Goal: Task Accomplishment & Management: Complete application form

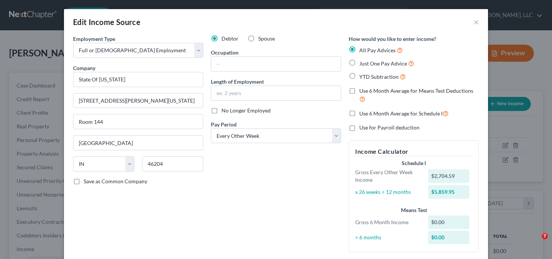
select select "0"
select select "15"
select select "2"
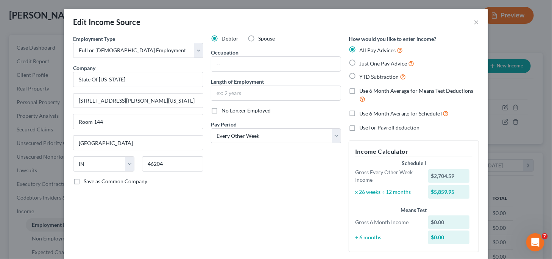
scroll to position [549, 0]
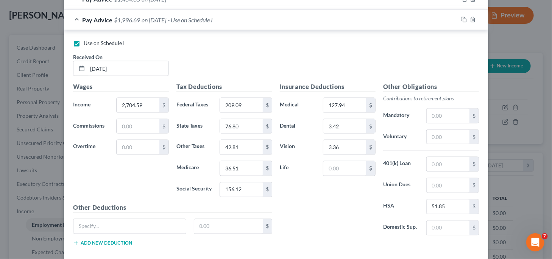
click at [126, 242] on button "Add new deduction" at bounding box center [102, 243] width 59 height 6
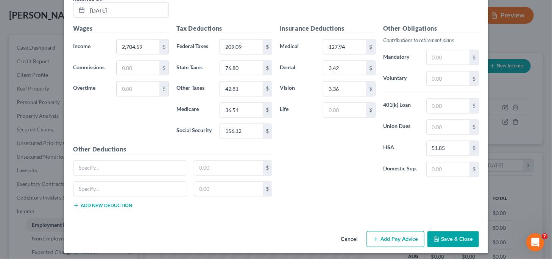
scroll to position [608, 0]
click at [119, 202] on button "Add new deduction" at bounding box center [102, 205] width 59 height 6
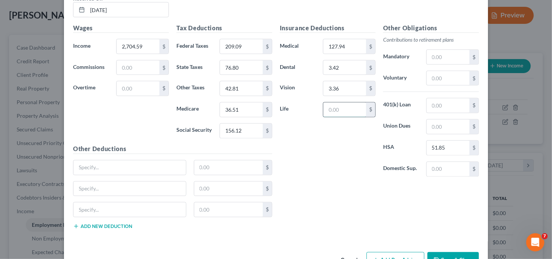
click at [353, 105] on input "text" at bounding box center [344, 110] width 43 height 14
click at [292, 153] on div "Insurance Deductions Medical 127.94 $ Dental 3.42 $ Vision 3.36 $ Life 17.43 $" at bounding box center [327, 102] width 103 height 159
drag, startPoint x: 316, startPoint y: 162, endPoint x: 288, endPoint y: 154, distance: 29.7
click at [316, 162] on div "Insurance Deductions Medical 127.94 $ Dental 3.42 $ Vision 3.36 $ Life 17.43 $" at bounding box center [327, 102] width 103 height 159
type input "21.93"
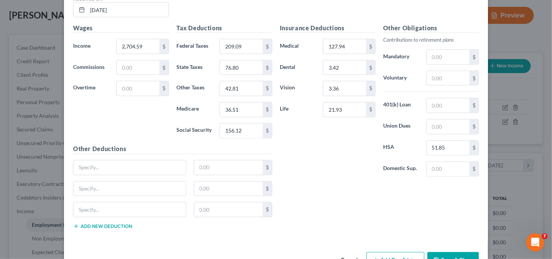
click at [323, 139] on div "Insurance Deductions Medical 127.94 $ Dental 3.42 $ Vision 3.36 $ Life 21.93 $" at bounding box center [327, 102] width 103 height 159
click at [158, 161] on input "text" at bounding box center [129, 167] width 112 height 14
type input "Disability Benefits"
type input "13.79"
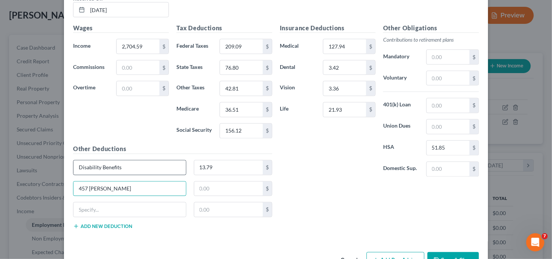
type input "457 [PERSON_NAME]"
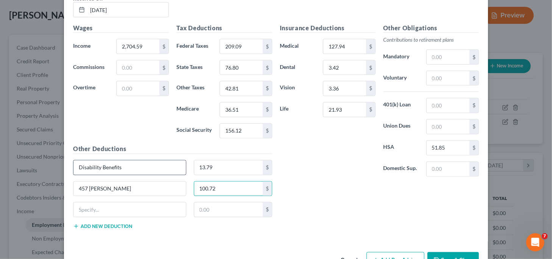
type input "100.72"
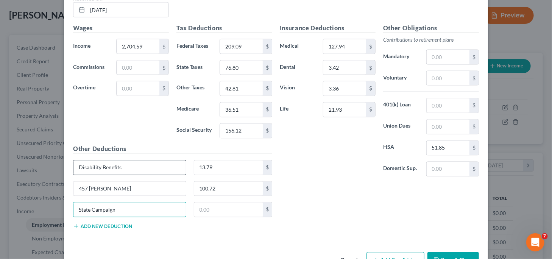
type input "State Campaign"
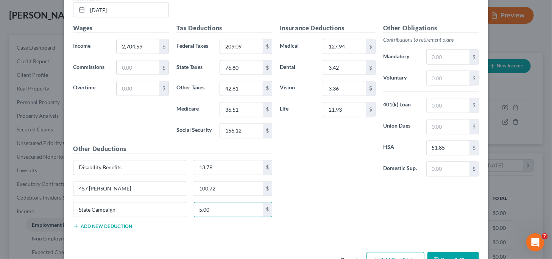
type input "5.00"
